Goal: Find specific page/section: Find specific page/section

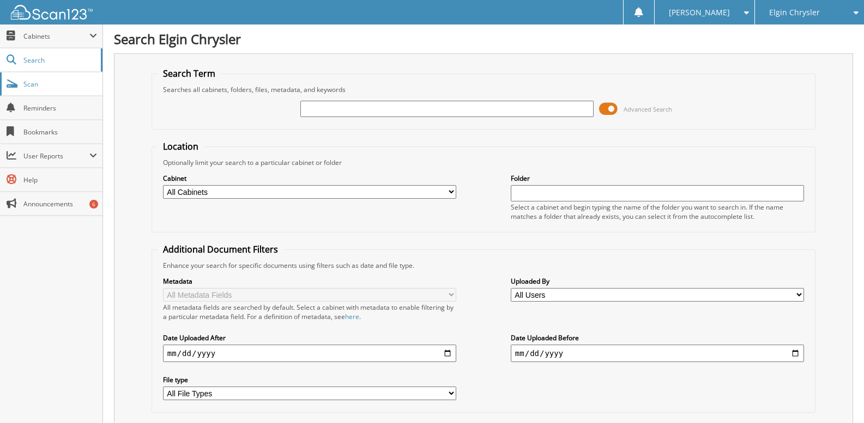
click at [58, 87] on span "Scan" at bounding box center [60, 84] width 74 height 9
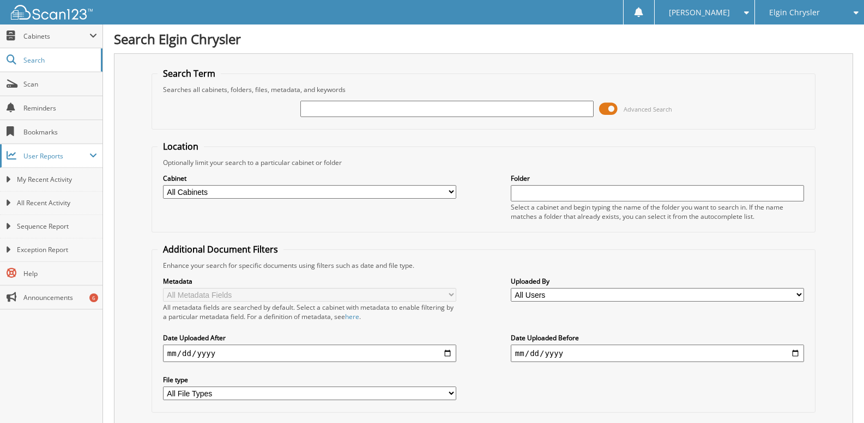
click at [63, 153] on span "User Reports" at bounding box center [56, 155] width 66 height 9
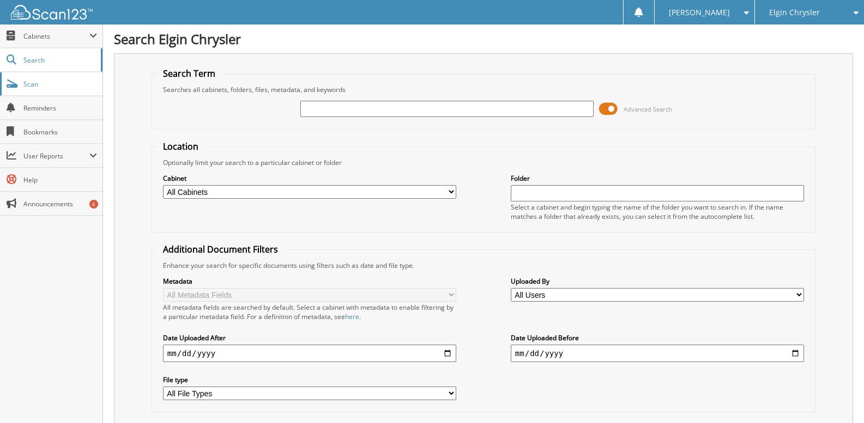
click at [44, 82] on span "Scan" at bounding box center [60, 84] width 74 height 9
